Goal: Task Accomplishment & Management: Manage account settings

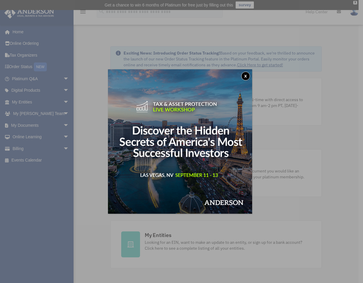
click at [249, 76] on button "x" at bounding box center [245, 76] width 9 height 9
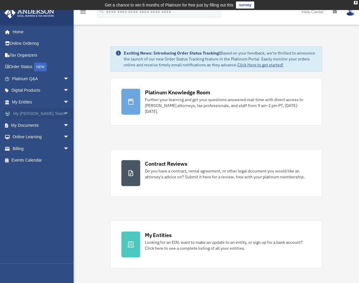
click at [63, 111] on span "arrow_drop_down" at bounding box center [69, 114] width 12 height 12
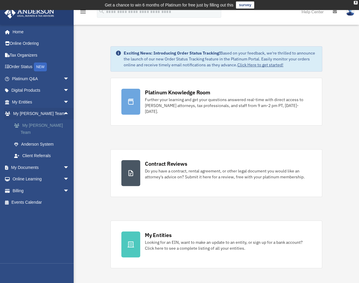
click at [52, 122] on link "My [PERSON_NAME] Team" at bounding box center [43, 128] width 70 height 19
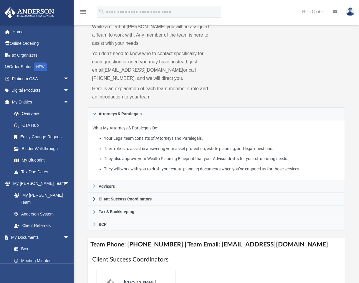
scroll to position [118, 0]
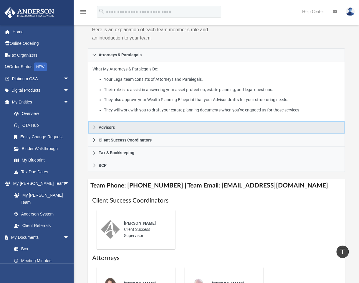
click at [99, 127] on span "Advisors" at bounding box center [106, 127] width 16 height 4
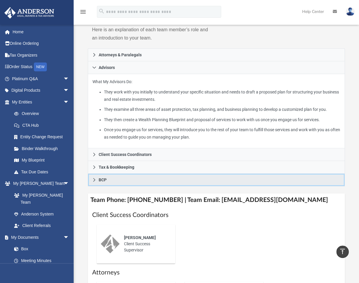
click at [101, 178] on span "BCP" at bounding box center [102, 179] width 8 height 4
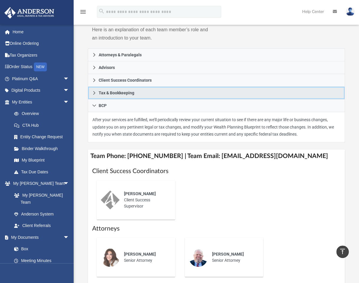
click at [124, 94] on span "Tax & Bookkeeping" at bounding box center [116, 93] width 36 height 4
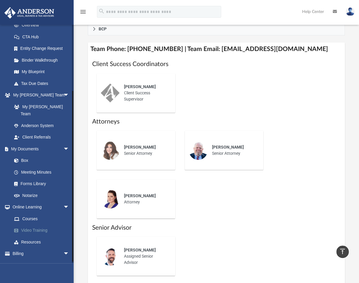
scroll to position [90, 0]
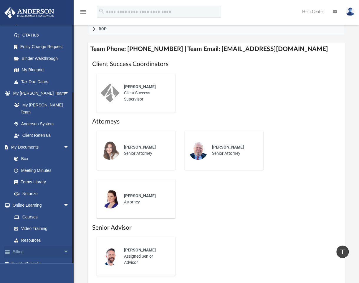
click at [51, 246] on link "Billing arrow_drop_down" at bounding box center [41, 252] width 74 height 12
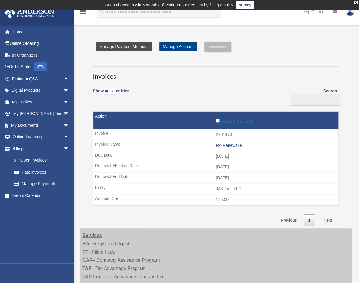
click at [139, 49] on link "Manage Payment Methods" at bounding box center [124, 46] width 56 height 9
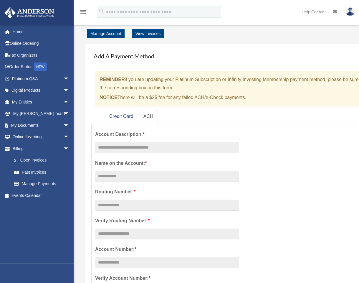
scroll to position [11, 0]
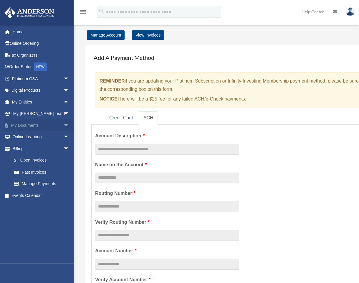
click at [39, 124] on link "My Documents arrow_drop_down" at bounding box center [41, 125] width 74 height 12
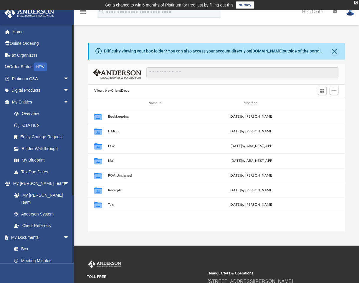
scroll to position [63, 0]
